Goal: Find contact information: Find contact information

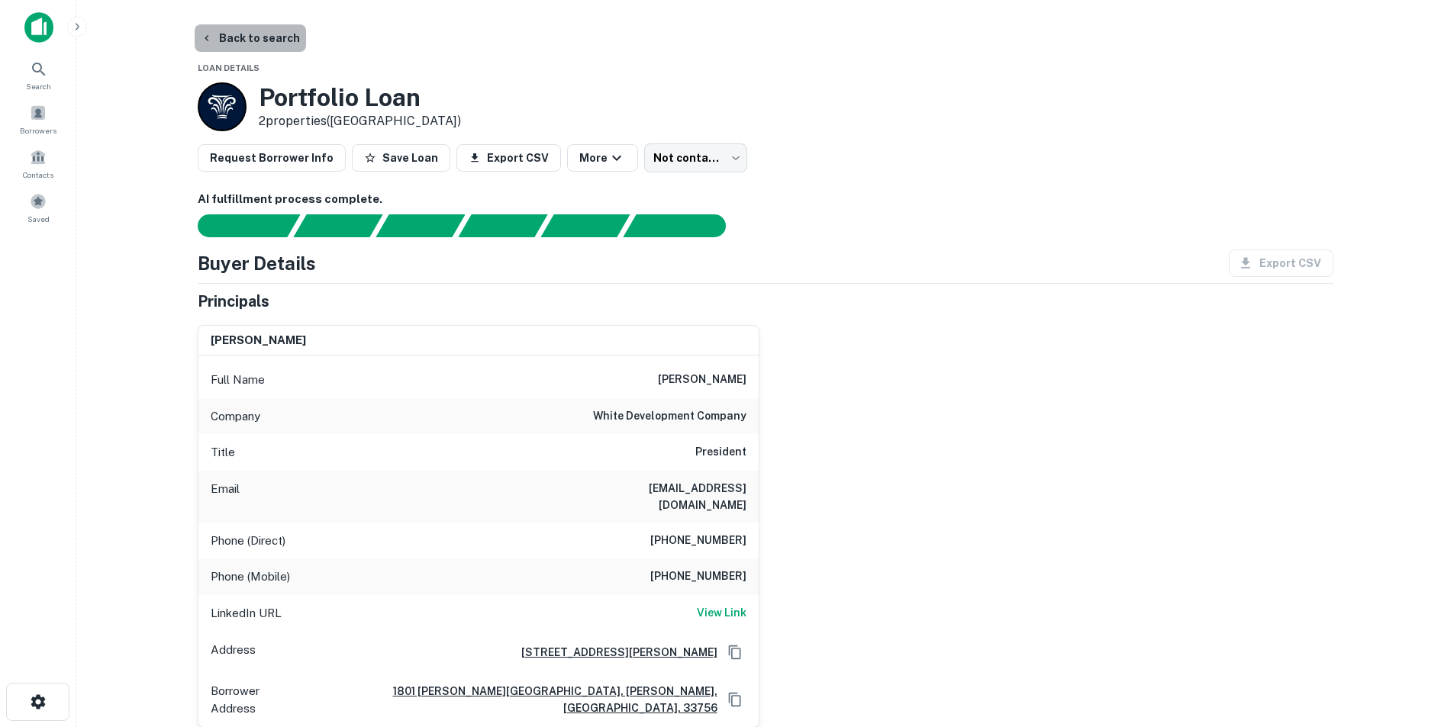
click at [263, 42] on button "Back to search" at bounding box center [250, 37] width 111 height 27
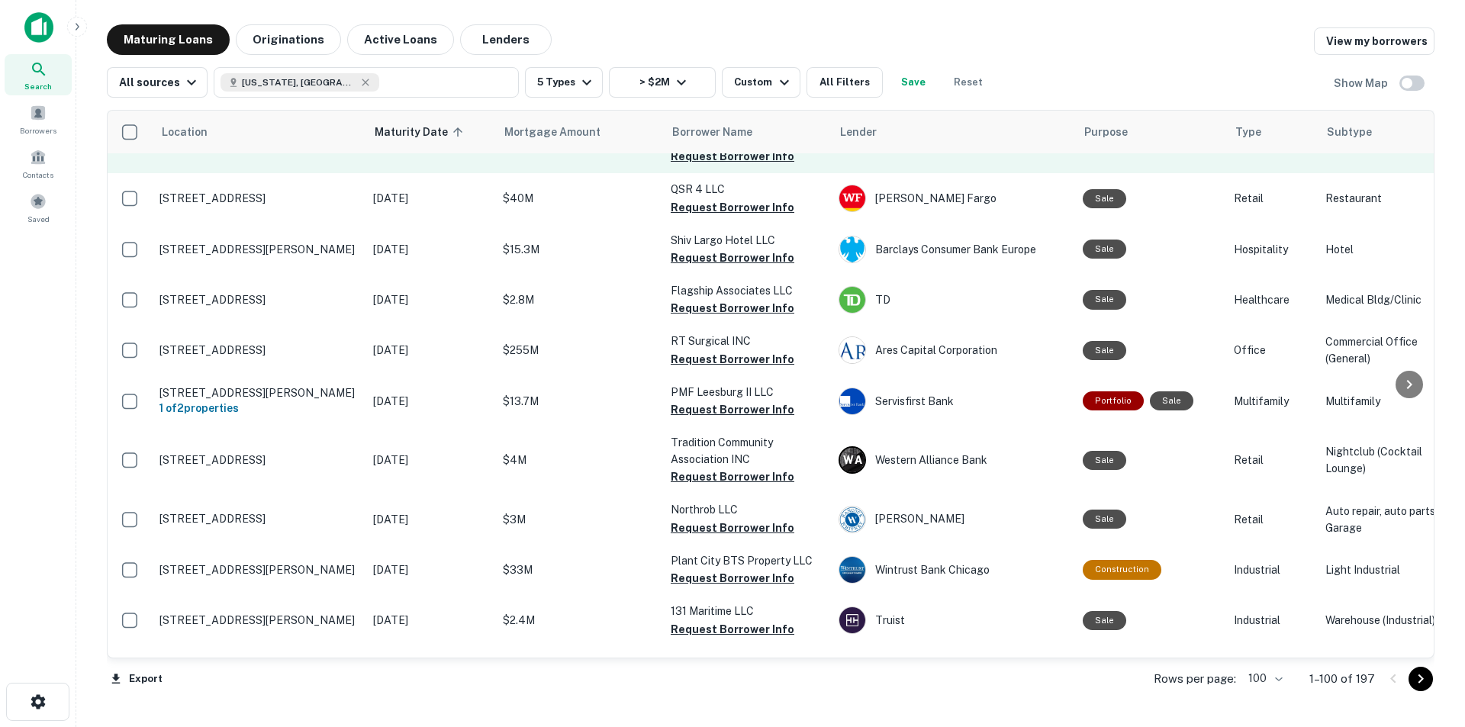
scroll to position [1221, 0]
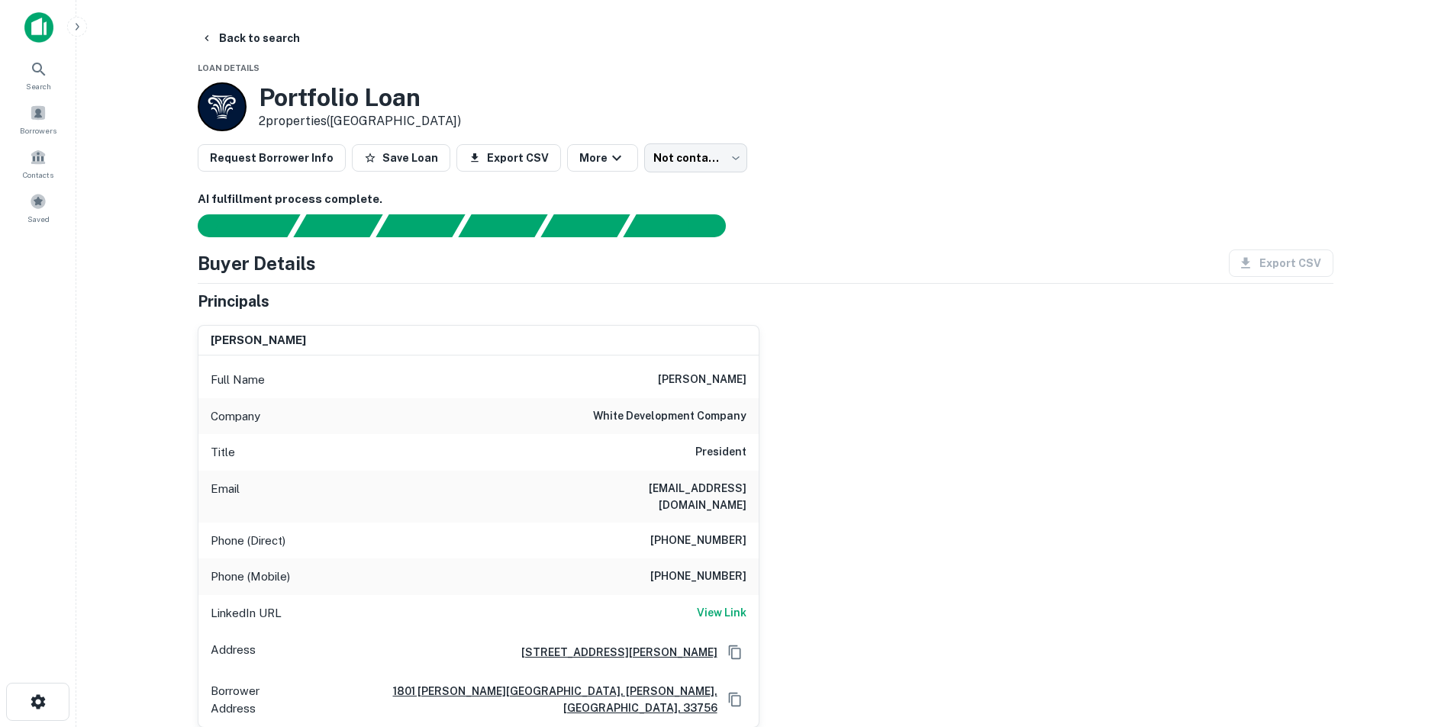
click at [682, 384] on h6 "james j. white" at bounding box center [702, 380] width 89 height 18
click at [702, 419] on h6 "white development company" at bounding box center [669, 416] width 153 height 18
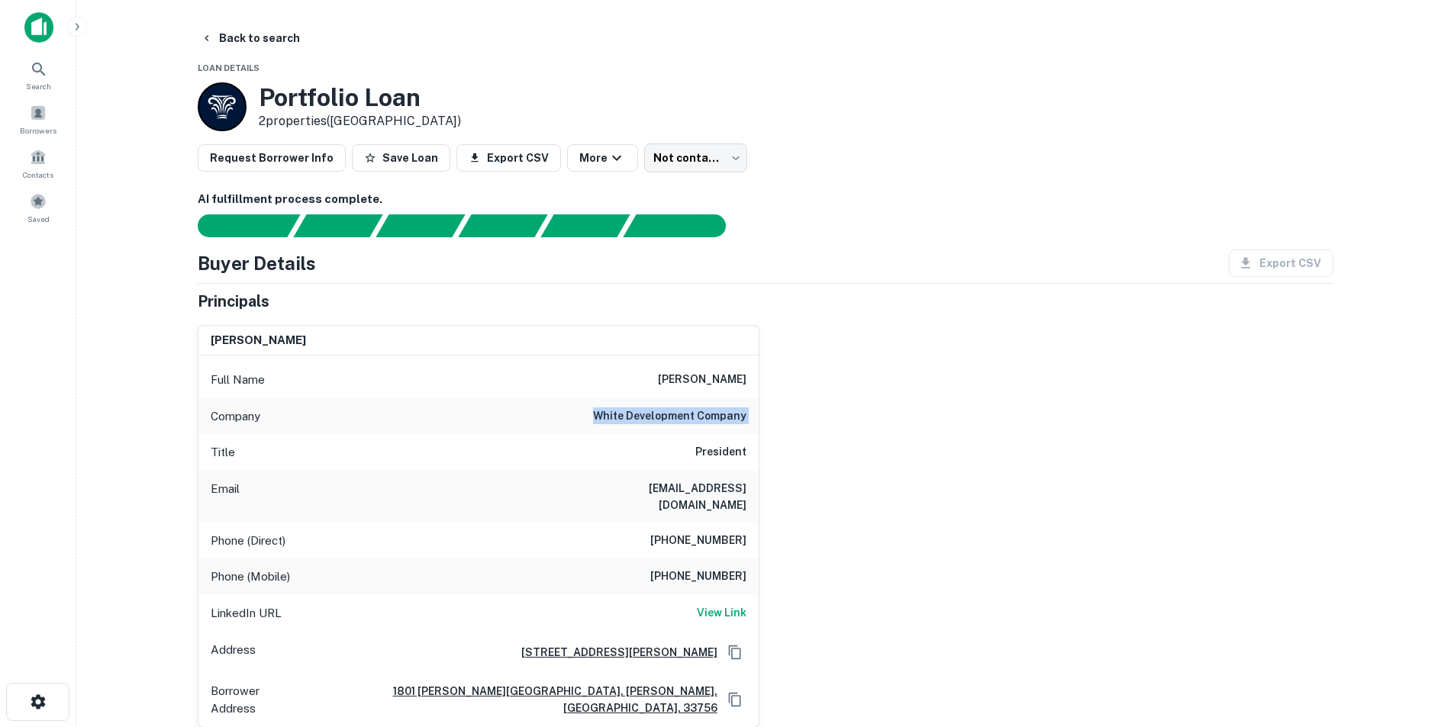
click at [702, 419] on h6 "white development company" at bounding box center [669, 416] width 153 height 18
copy h6 "white development company"
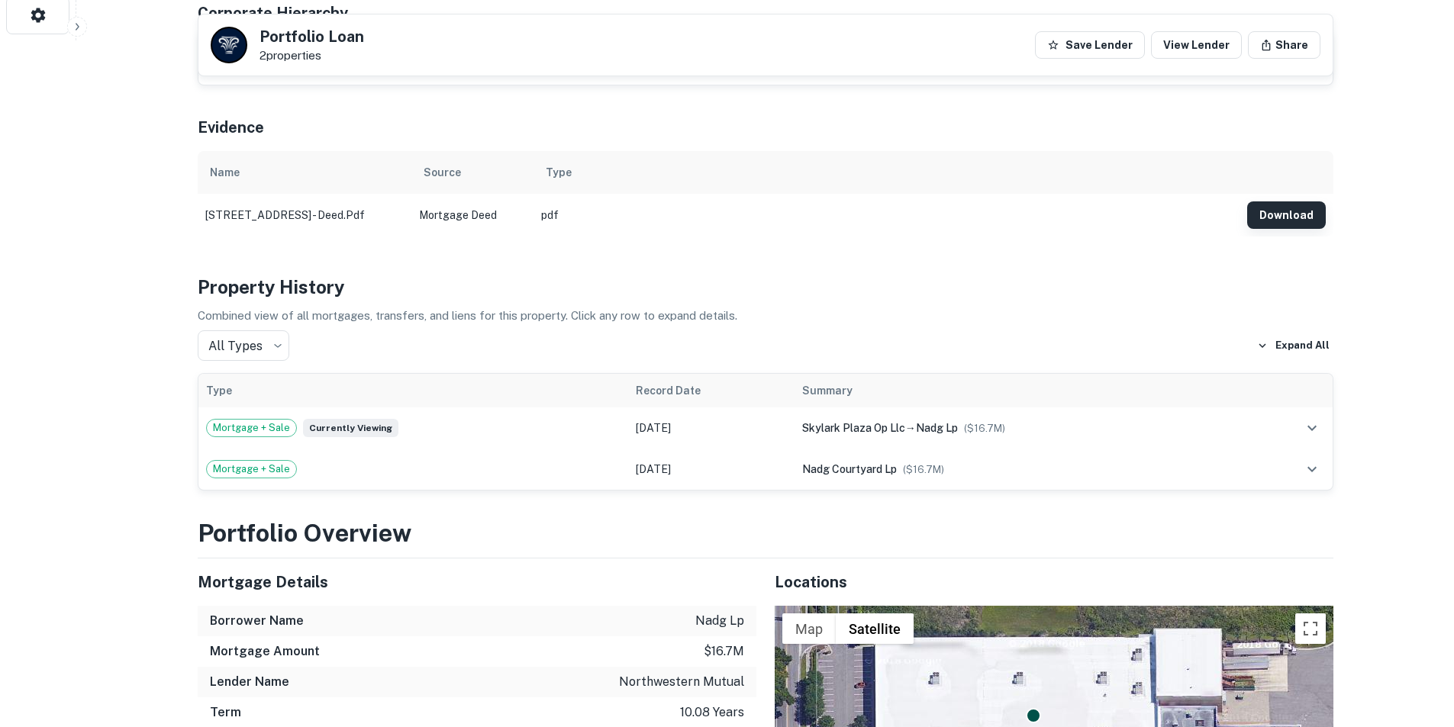
click at [1300, 201] on button "Download" at bounding box center [1286, 214] width 79 height 27
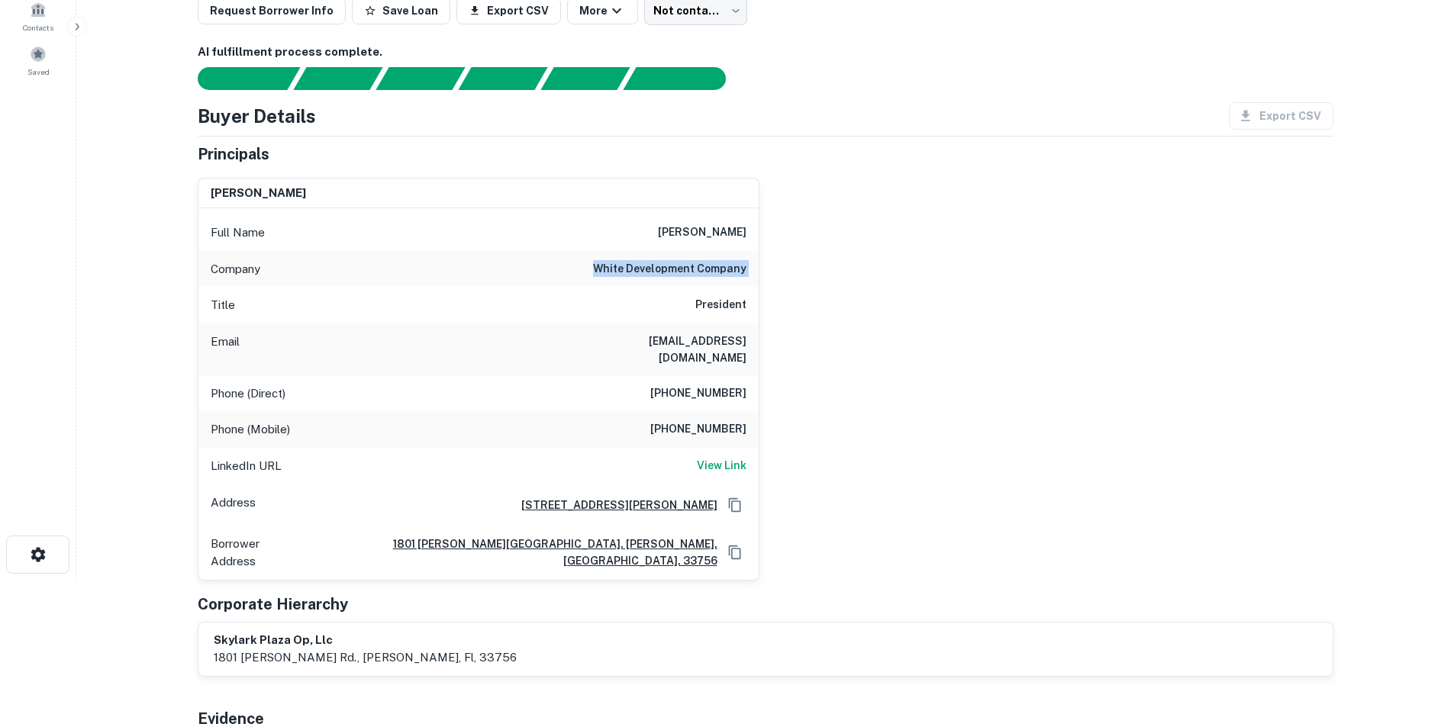
scroll to position [76, 0]
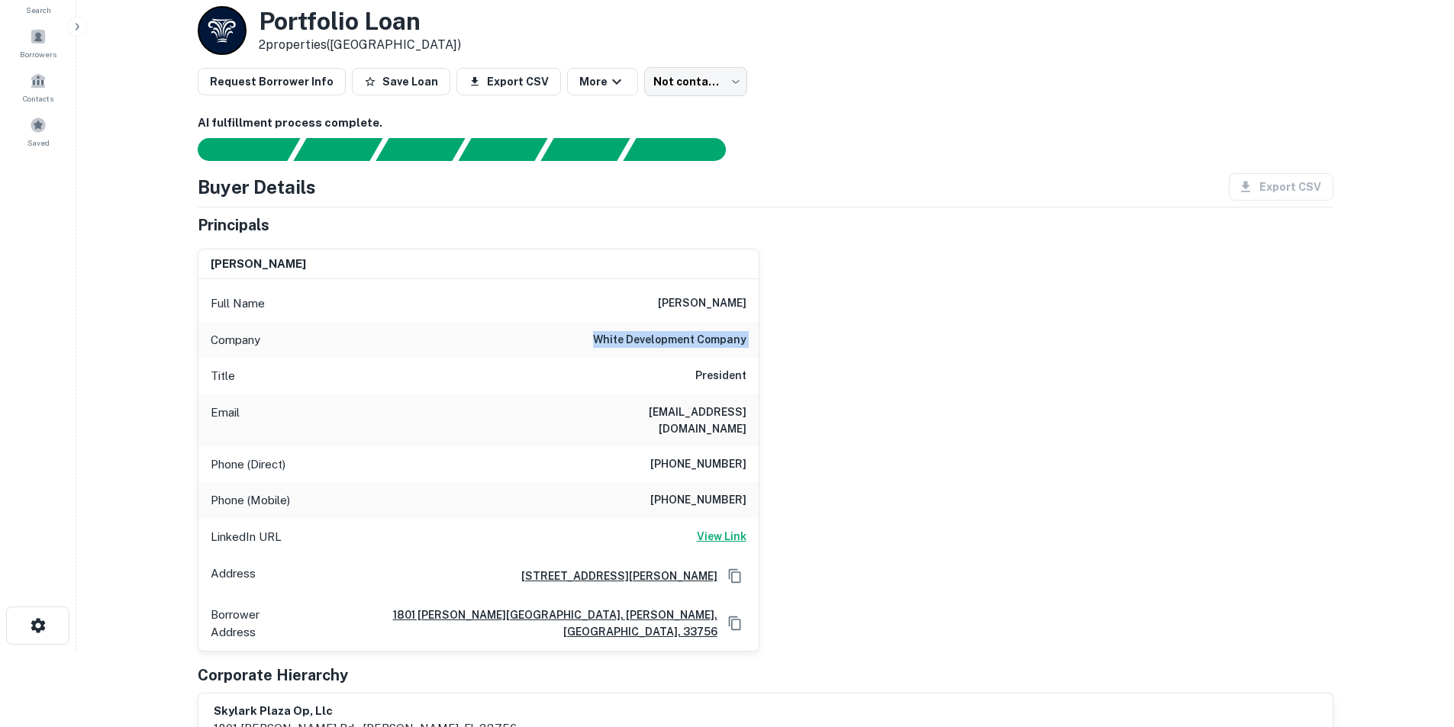
click at [717, 532] on div "LinkedIn URL View Link" at bounding box center [478, 537] width 560 height 37
click at [717, 528] on h6 "View Link" at bounding box center [722, 536] width 50 height 17
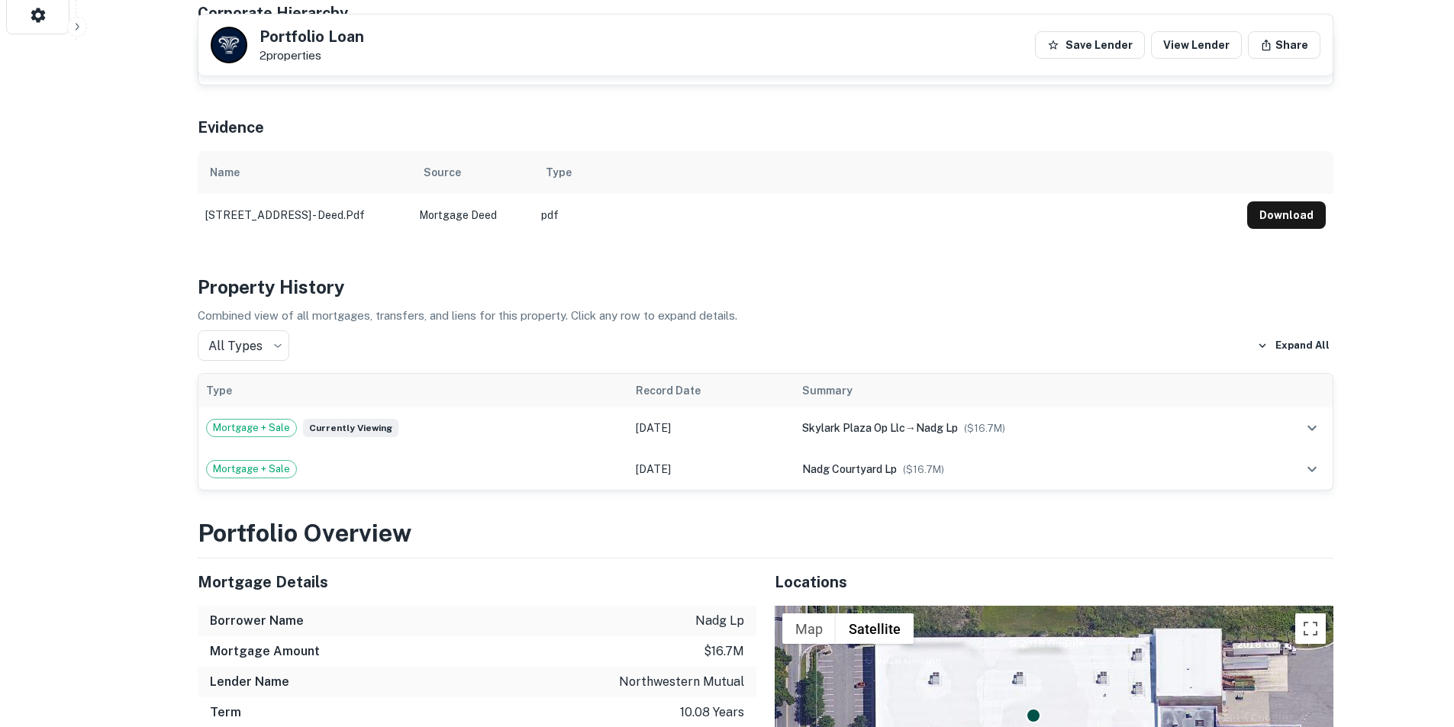
scroll to position [0, 0]
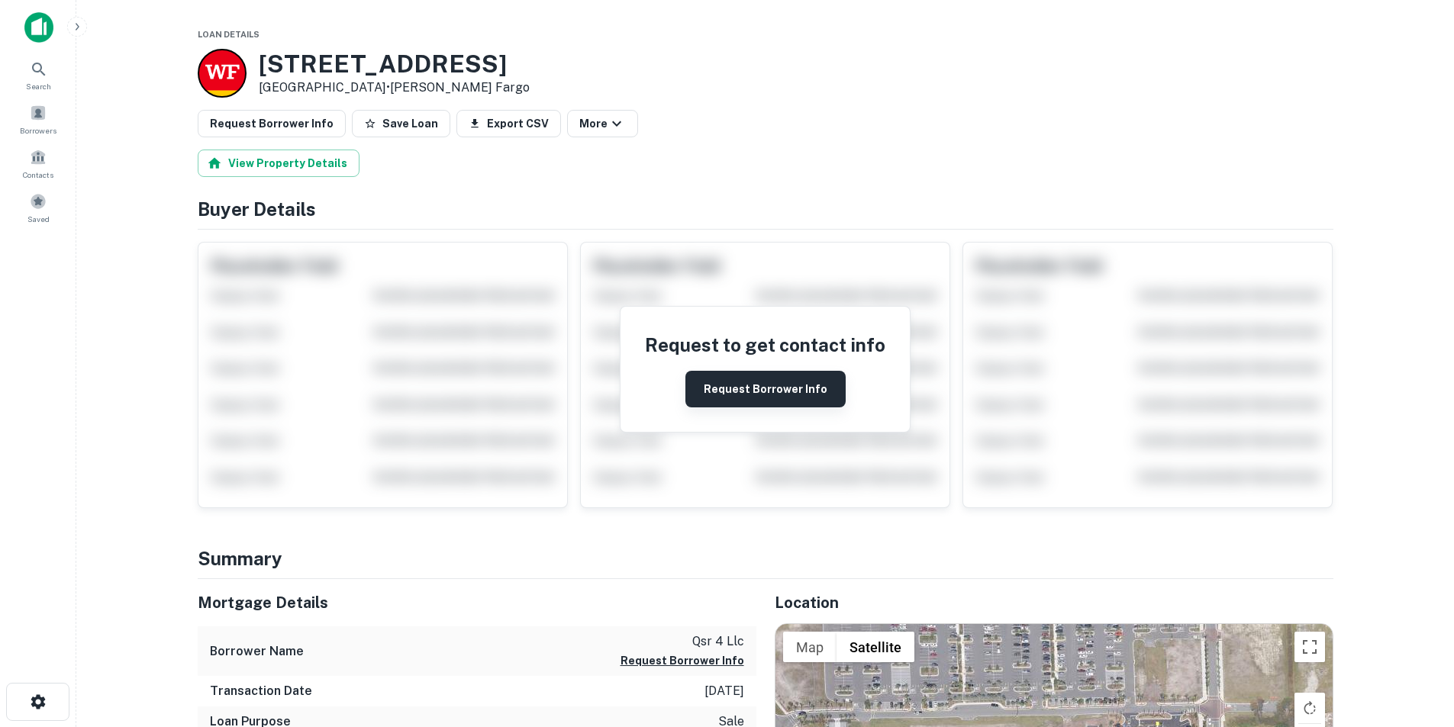
click at [770, 383] on button "Request Borrower Info" at bounding box center [765, 389] width 160 height 37
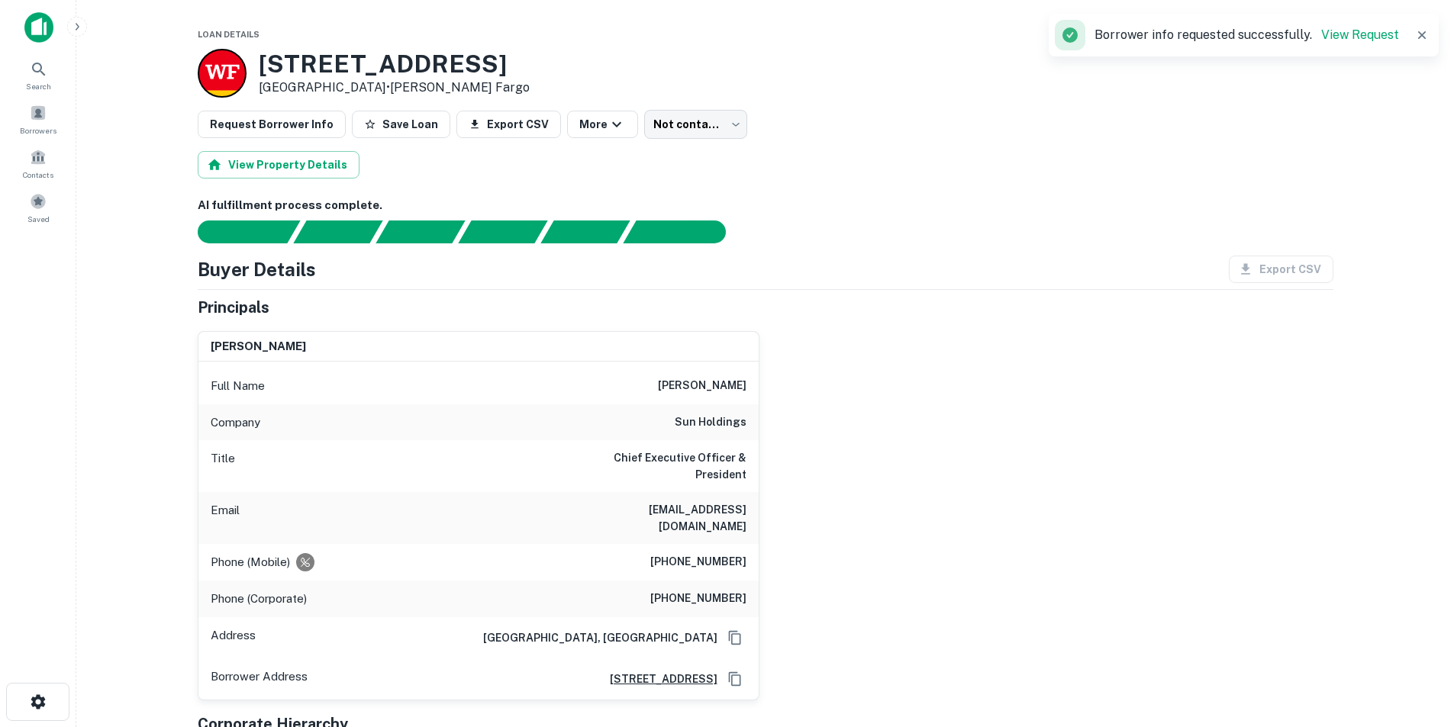
click at [709, 501] on h6 "peralesg@sunholdings.net" at bounding box center [654, 518] width 183 height 34
copy h6 "peralesg@sunholdings.net"
click at [821, 364] on div "guillermo perales Full Name guillermo perales Company sun holdings Title Chief …" at bounding box center [759, 510] width 1148 height 382
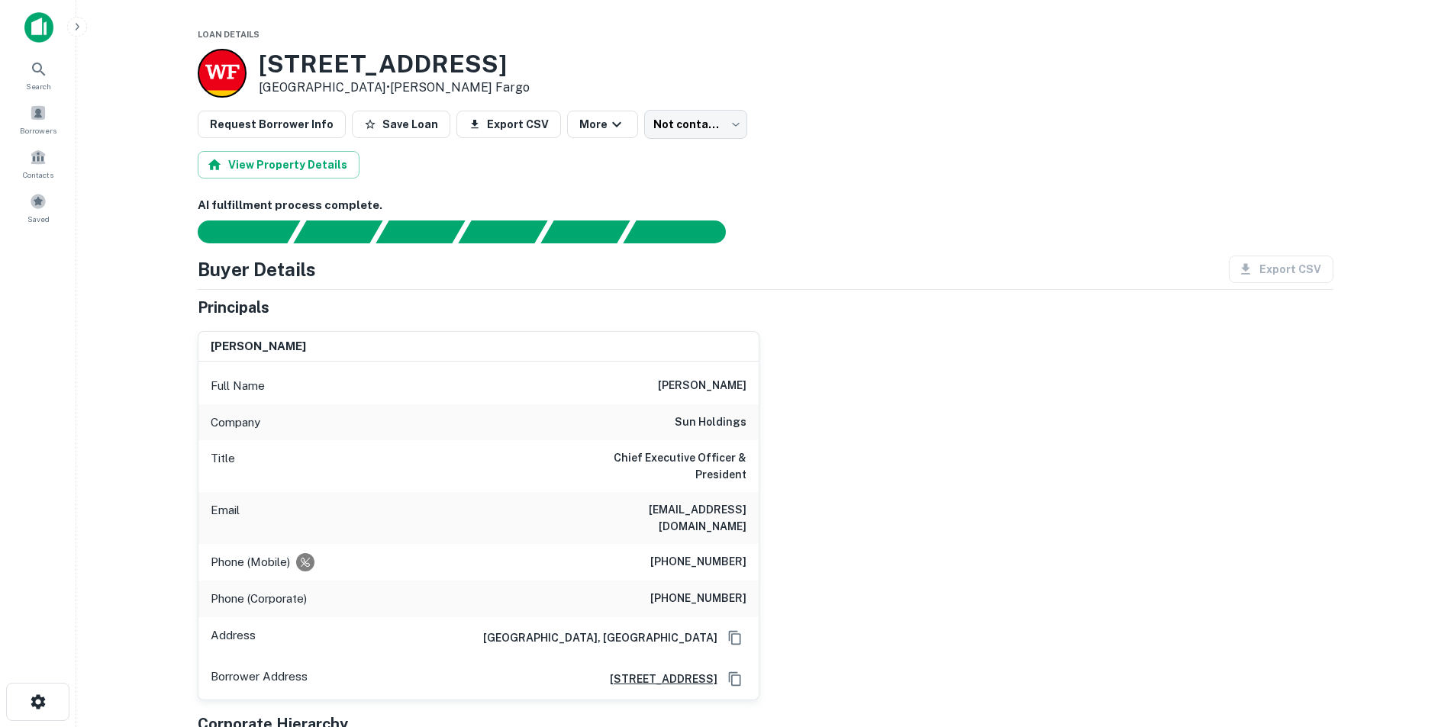
click at [711, 501] on h6 "peralesg@sunholdings.net" at bounding box center [654, 518] width 183 height 34
copy h6 "peralesg@sunholdings.net"
click at [672, 391] on h6 "guillermo perales" at bounding box center [702, 386] width 89 height 18
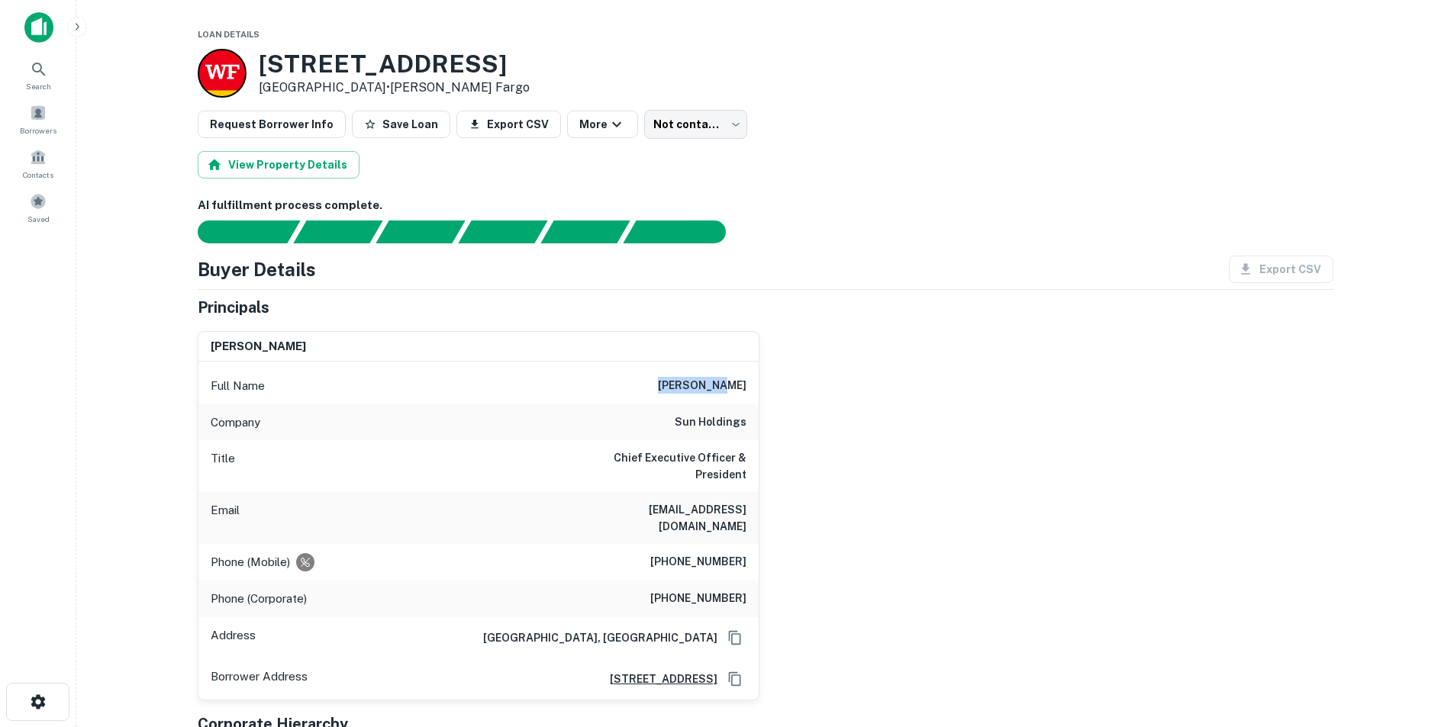
click at [672, 391] on h6 "guillermo perales" at bounding box center [702, 386] width 89 height 18
copy h6 "guillermo"
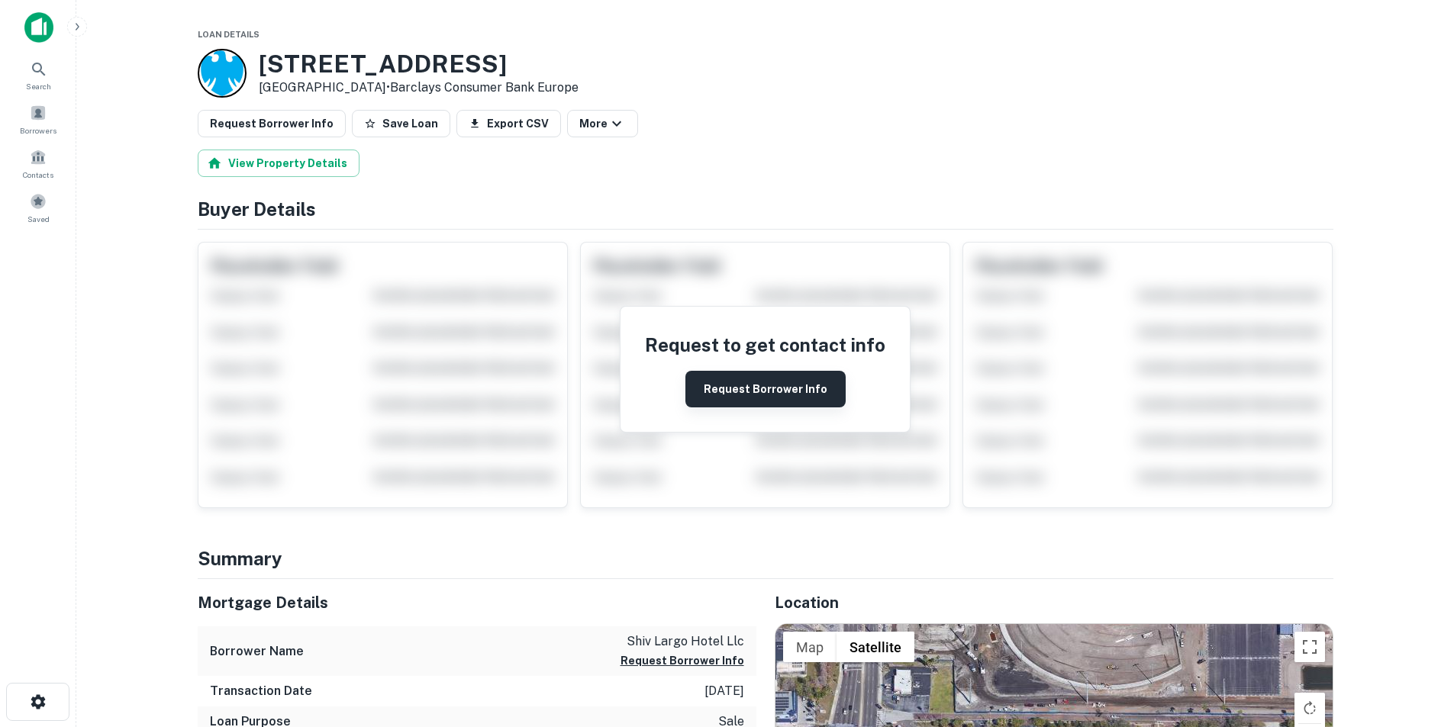
click at [732, 378] on button "Request Borrower Info" at bounding box center [765, 389] width 160 height 37
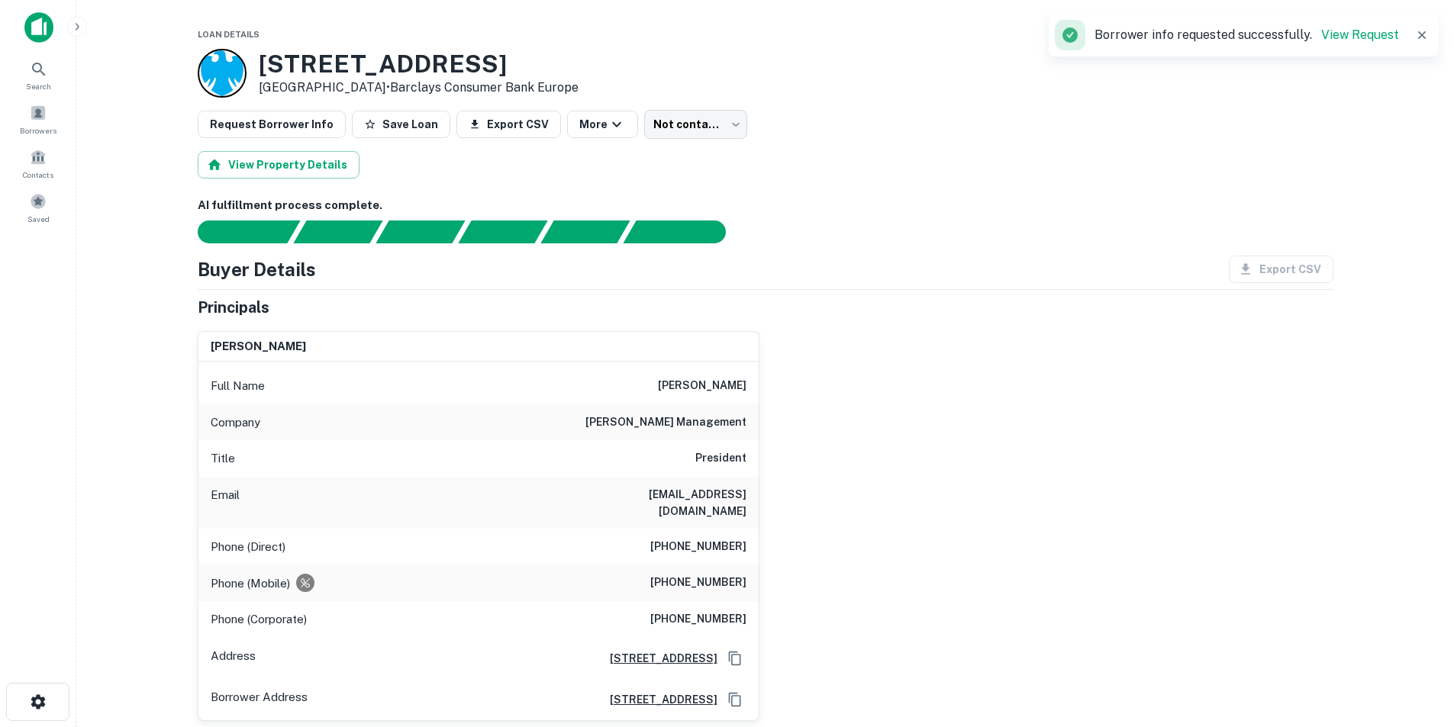
click at [706, 490] on h6 "[EMAIL_ADDRESS][DOMAIN_NAME]" at bounding box center [654, 503] width 183 height 34
copy h6 "dhruvmanagement"
click at [697, 486] on h6 "[EMAIL_ADDRESS][DOMAIN_NAME]" at bounding box center [654, 503] width 183 height 34
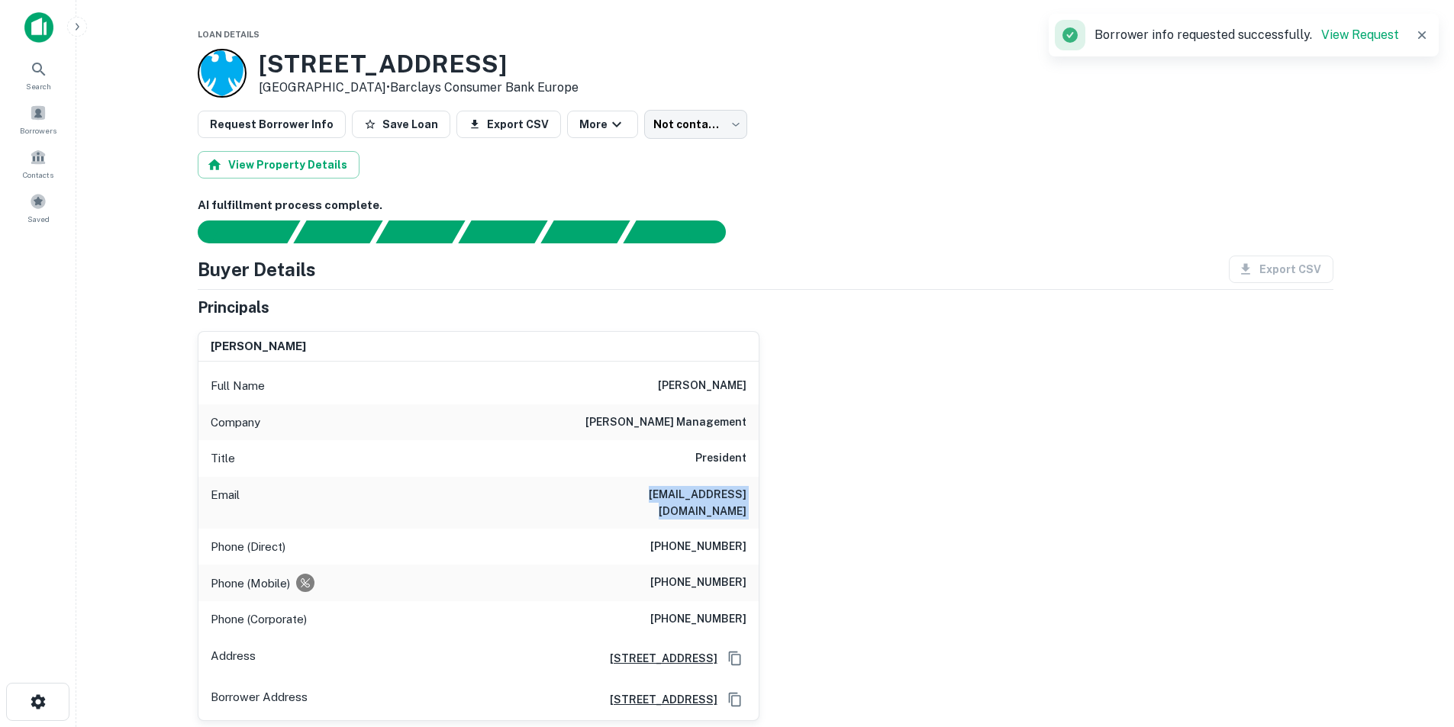
click at [697, 486] on h6 "[EMAIL_ADDRESS][DOMAIN_NAME]" at bounding box center [654, 503] width 183 height 34
